Goal: Use online tool/utility: Utilize a website feature to perform a specific function

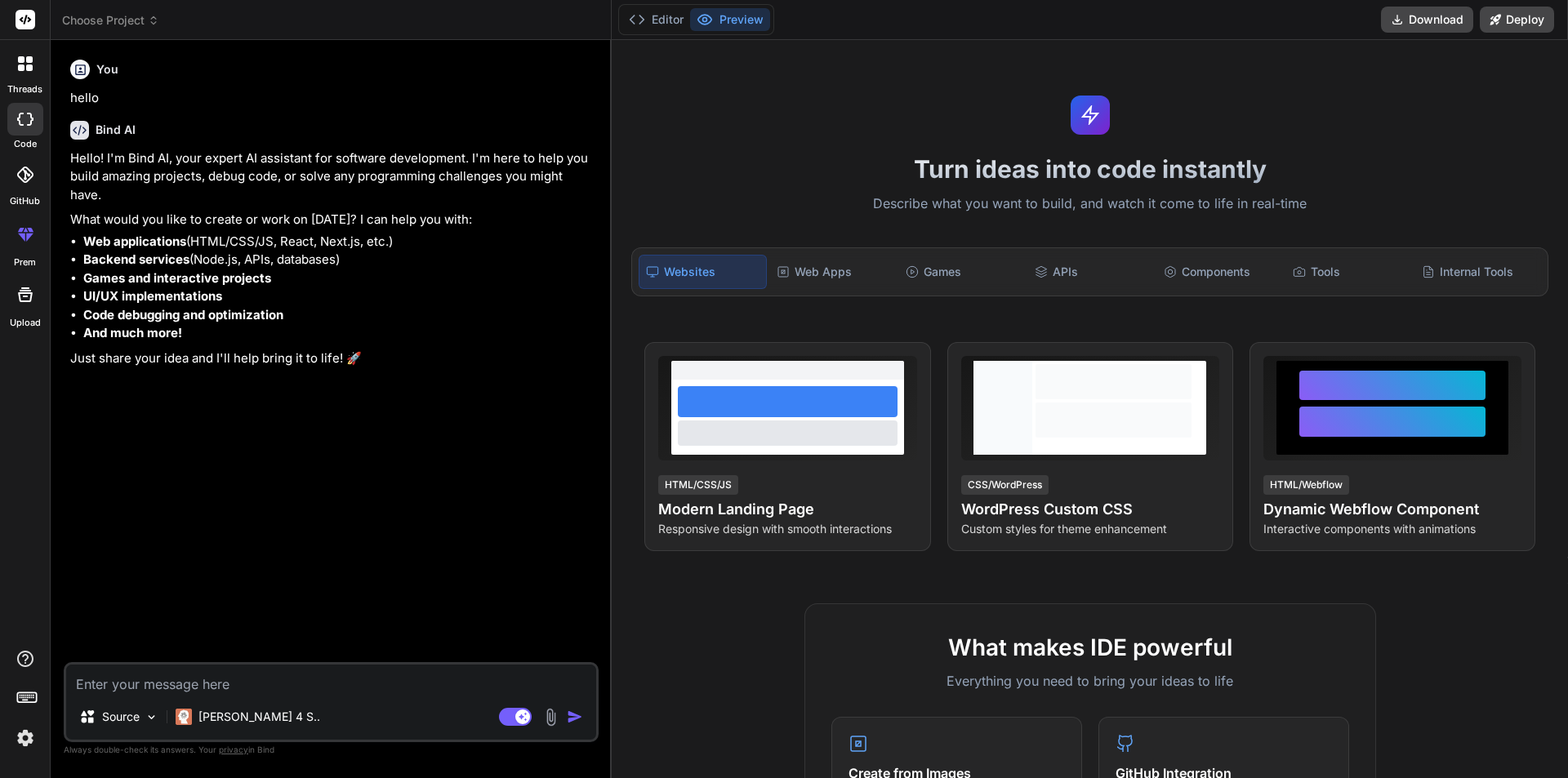
click at [171, 683] on textarea at bounding box center [332, 679] width 530 height 29
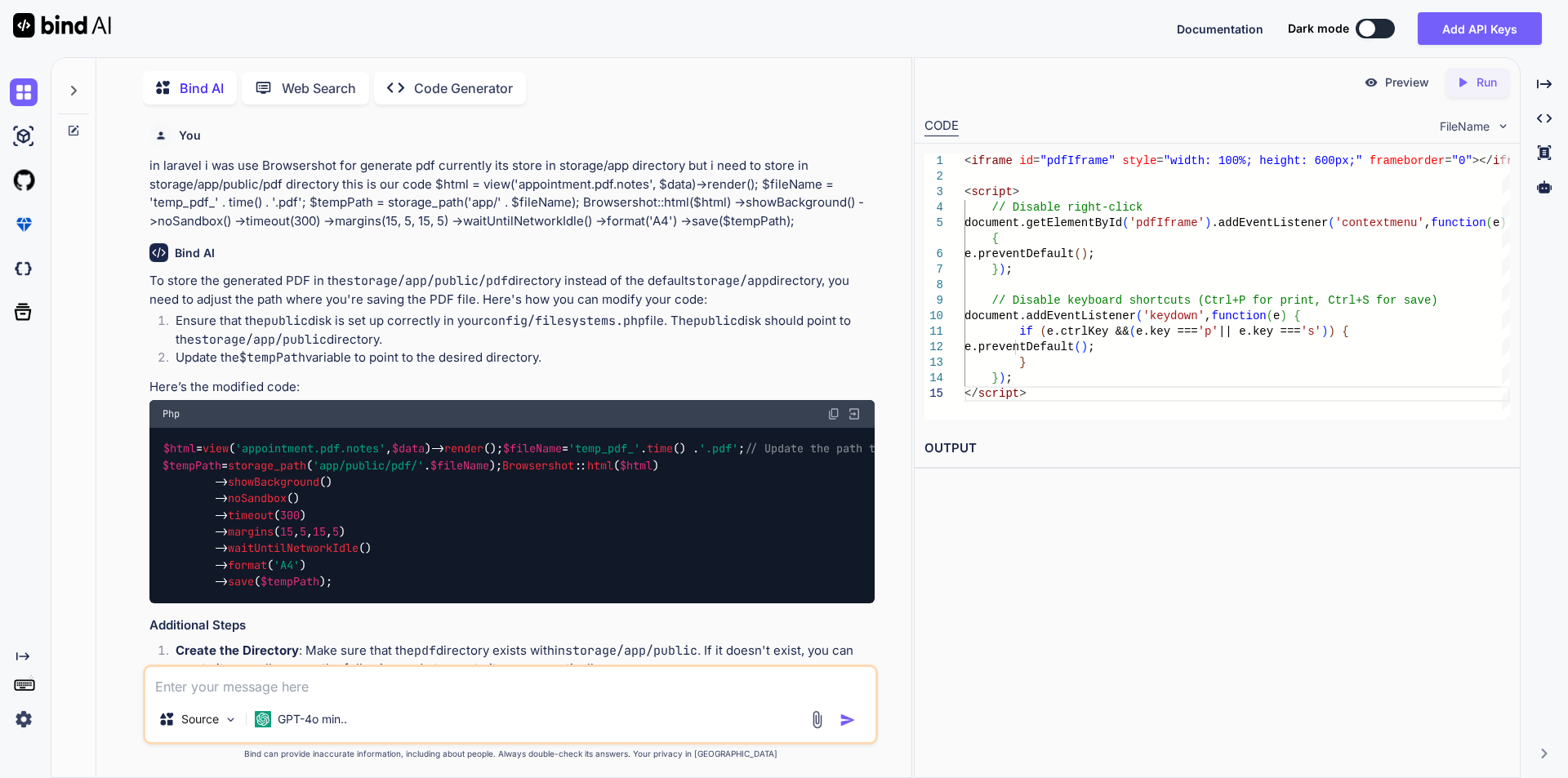
scroll to position [3171, 0]
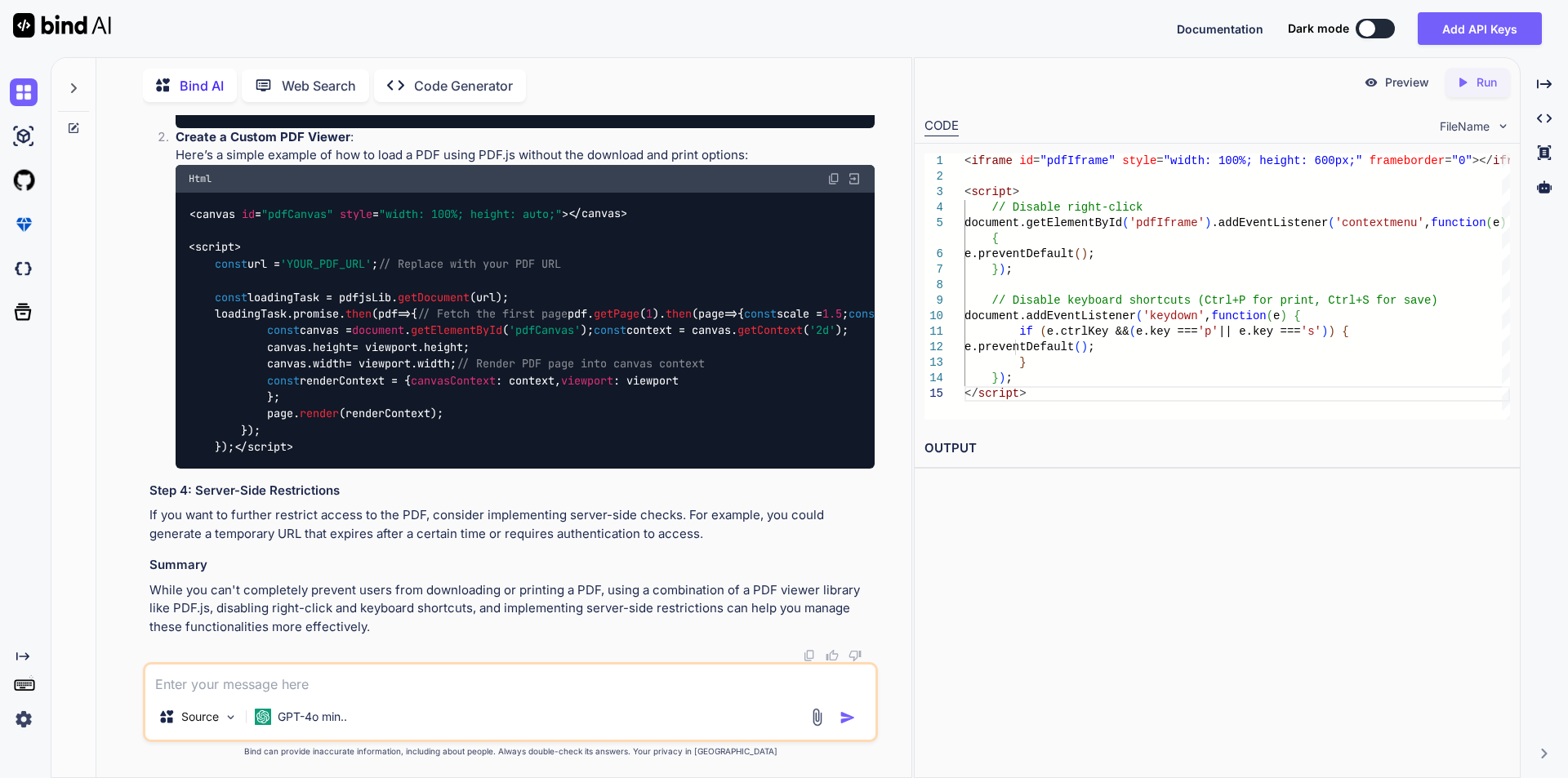
click at [335, 690] on textarea at bounding box center [511, 679] width 730 height 29
type textarea "f"
type textarea "fa fa pdf icon with check mark"
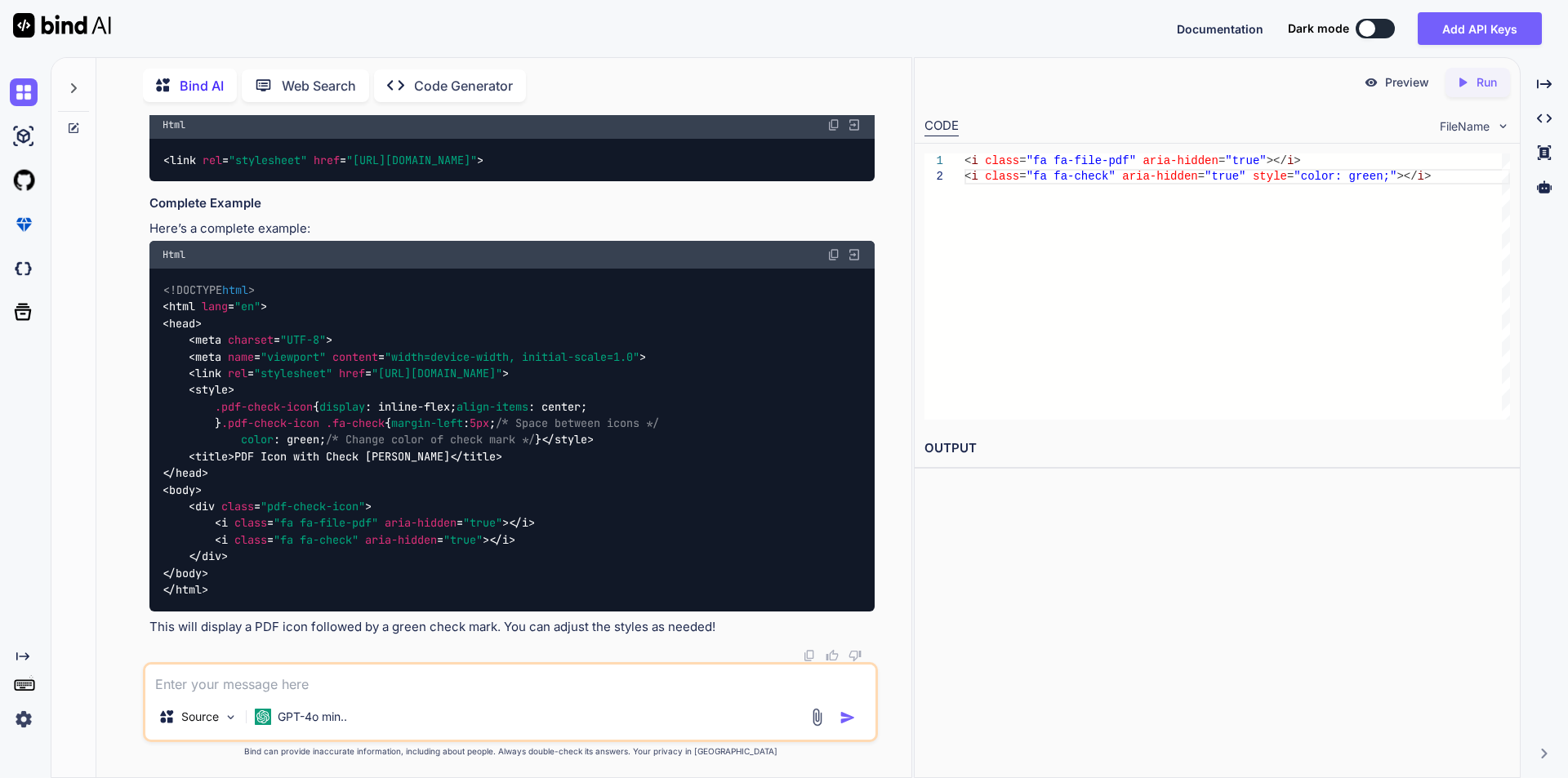
scroll to position [4070, 0]
click at [295, 688] on textarea at bounding box center [511, 679] width 730 height 29
click at [363, 676] on textarea at bounding box center [511, 679] width 730 height 29
type textarea "create svg icons for pdf with check mark"
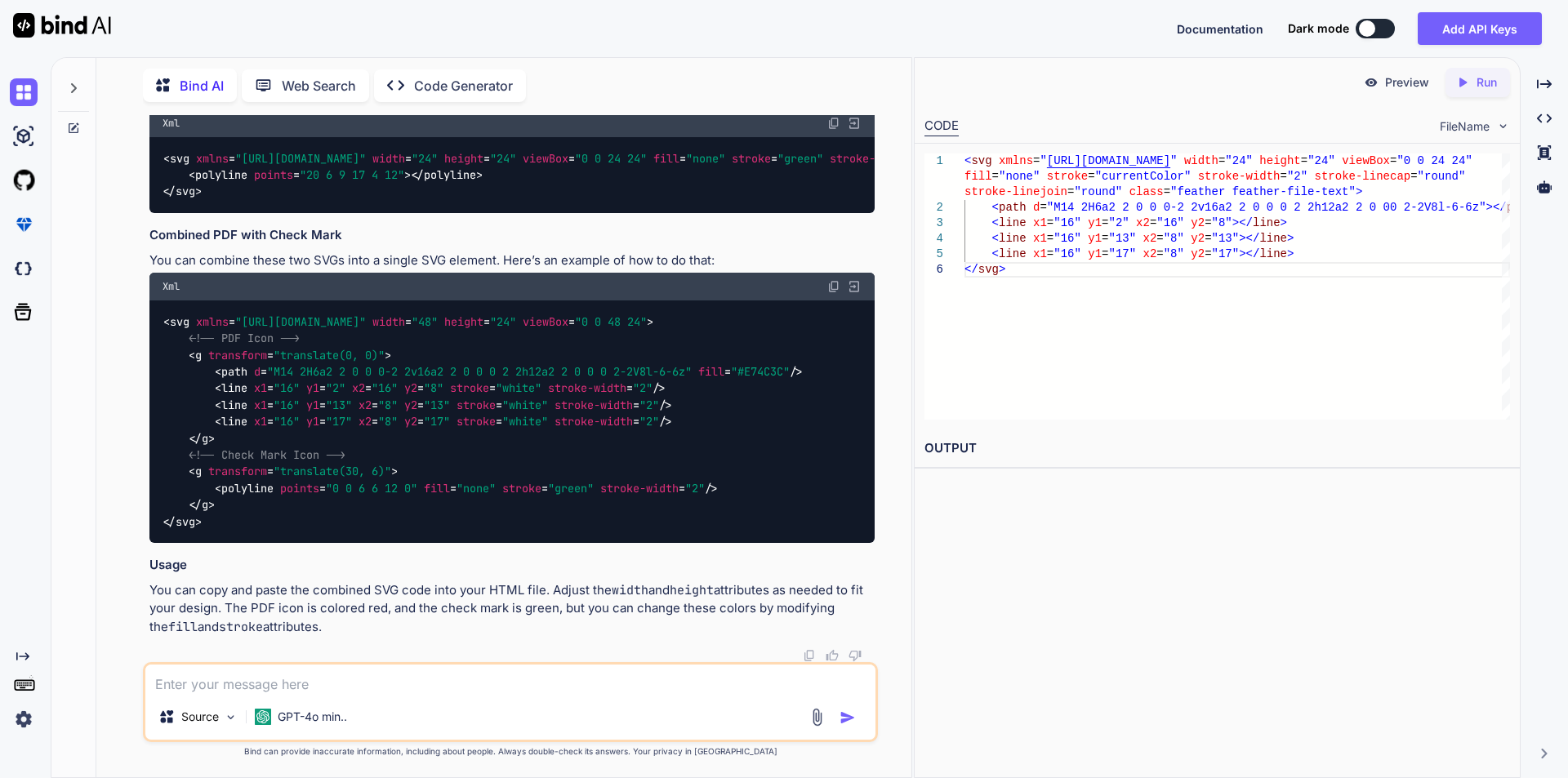
scroll to position [5567, 0]
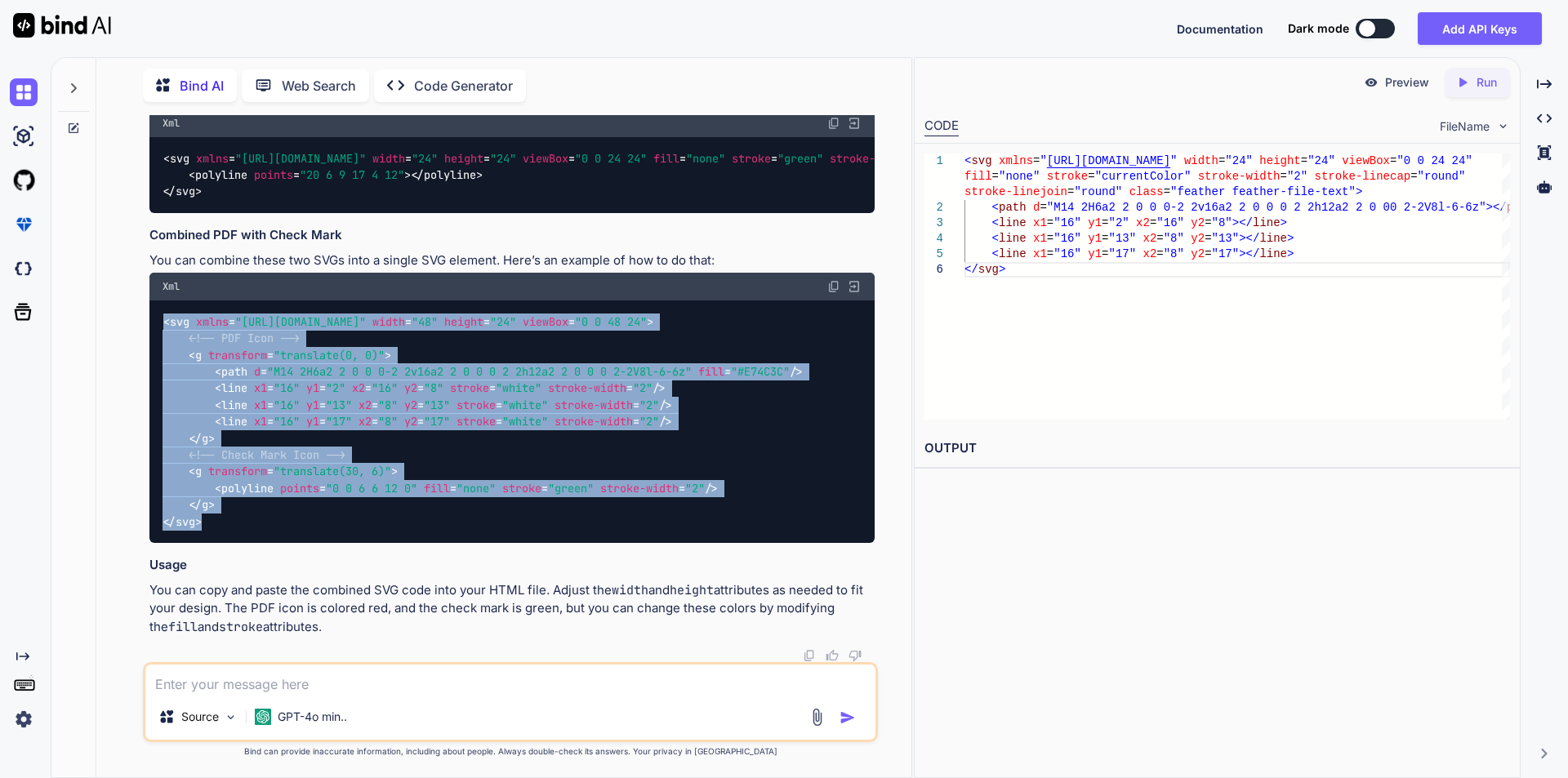
drag, startPoint x: 164, startPoint y: 320, endPoint x: 211, endPoint y: 516, distance: 201.6
click at [211, 516] on div "< svg xmlns = "http://www.w3.org/2000/svg" width = "48" height = "24" viewBox =…" at bounding box center [512, 422] width 725 height 243
copy code "< svg xmlns = "http://www.w3.org/2000/svg" width = "48" height = "24" viewBox =…"
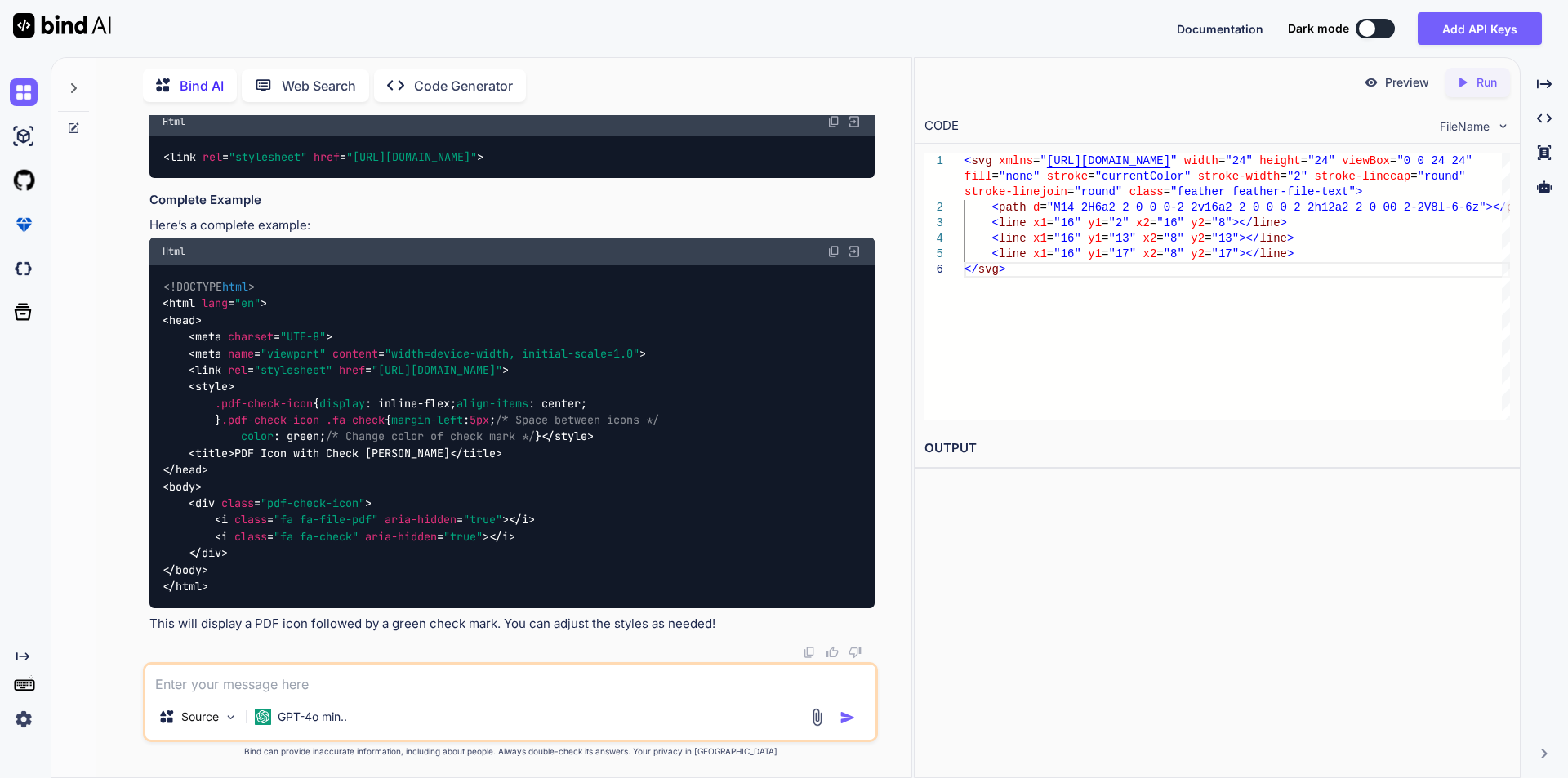
scroll to position [3282, 0]
